Goal: Task Accomplishment & Management: Complete application form

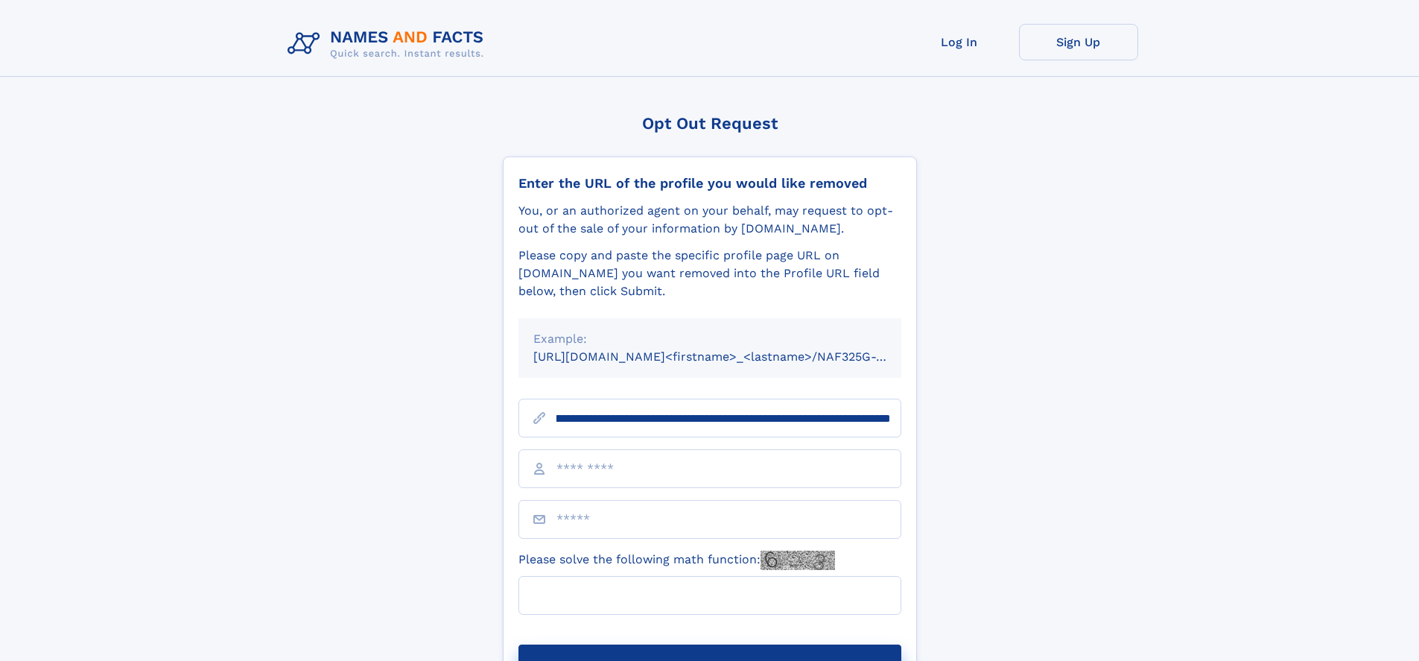
scroll to position [0, 189]
type input "**********"
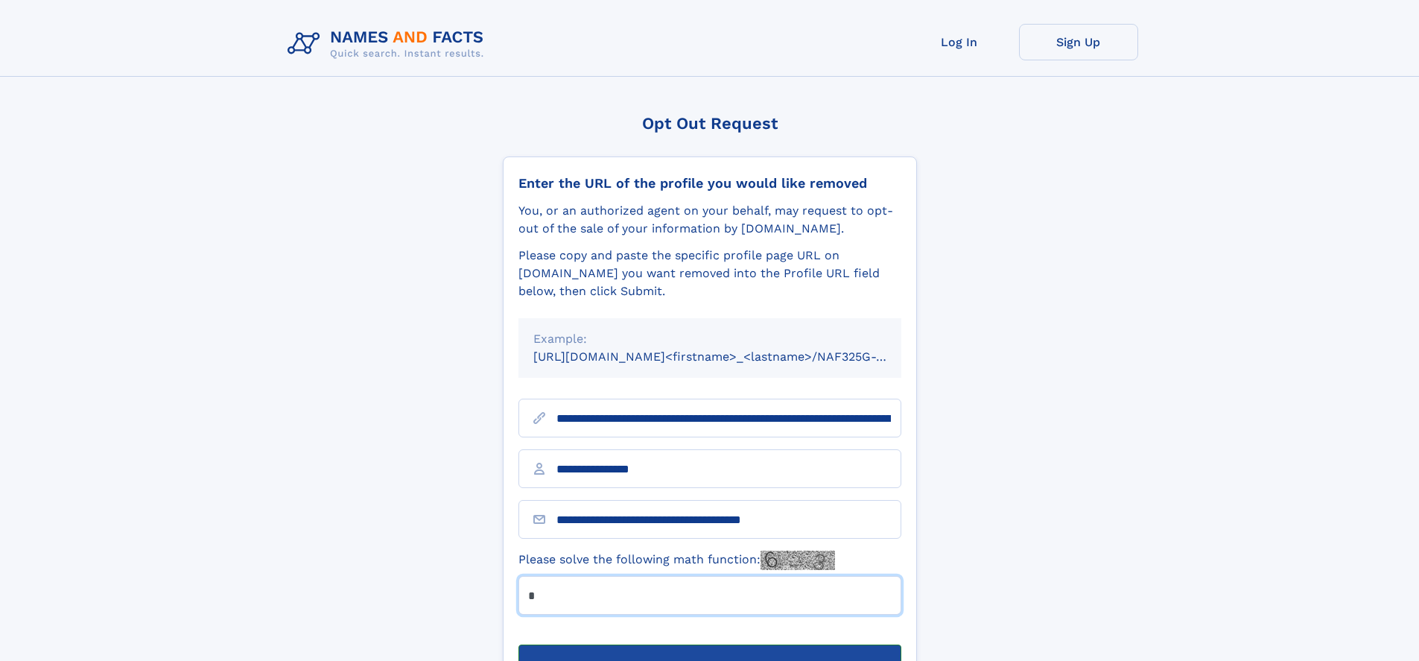
type input "*"
click at [709, 644] on button "Submit Opt Out Request" at bounding box center [710, 668] width 383 height 48
